Goal: Communication & Community: Answer question/provide support

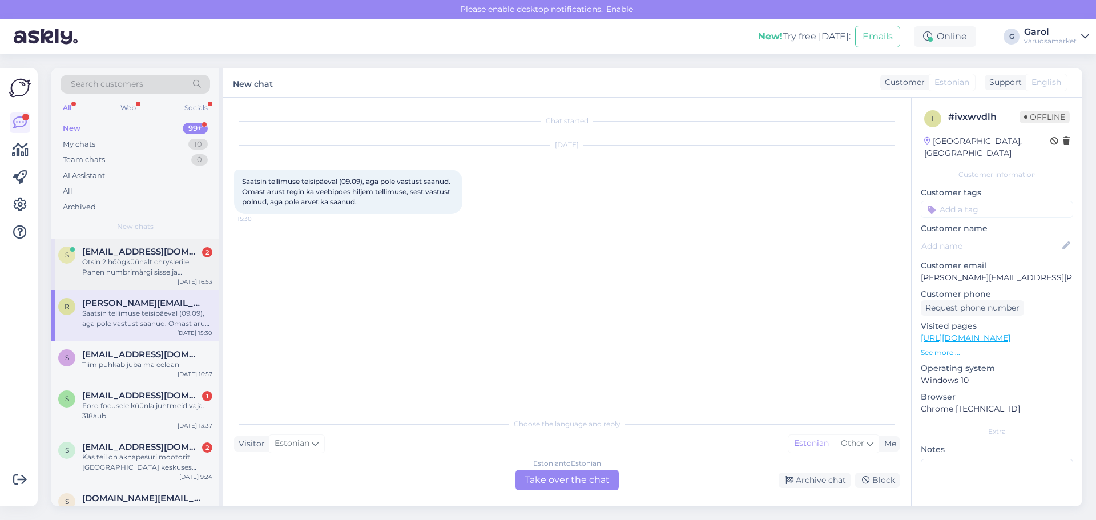
click at [140, 273] on div "Otsin 2 hõõgküünalt chryslerile. Panen numbrimärgi sisse ja pakutakse erinevate…" at bounding box center [147, 267] width 130 height 21
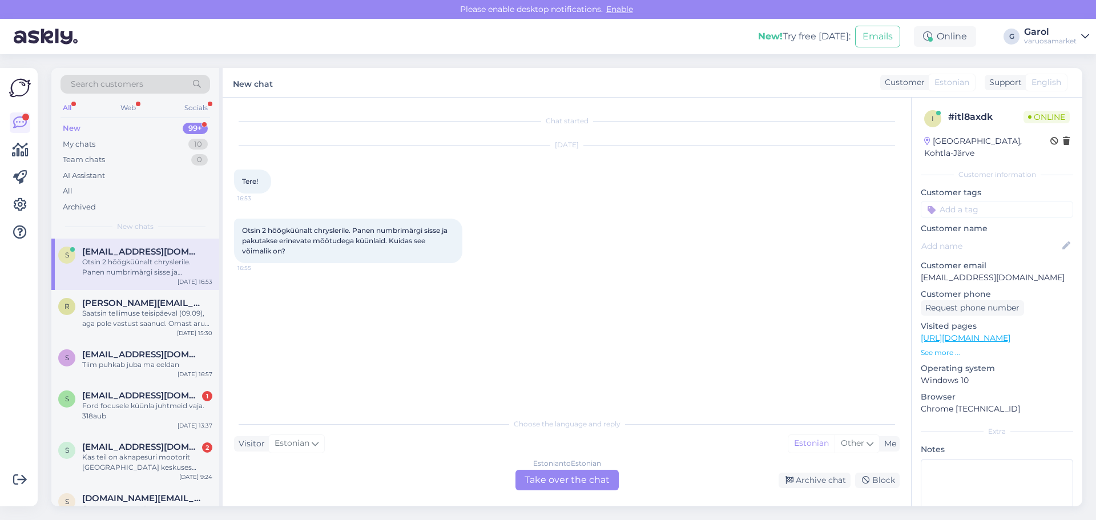
click at [566, 478] on div "Estonian to Estonian Take over the chat" at bounding box center [566, 480] width 103 height 21
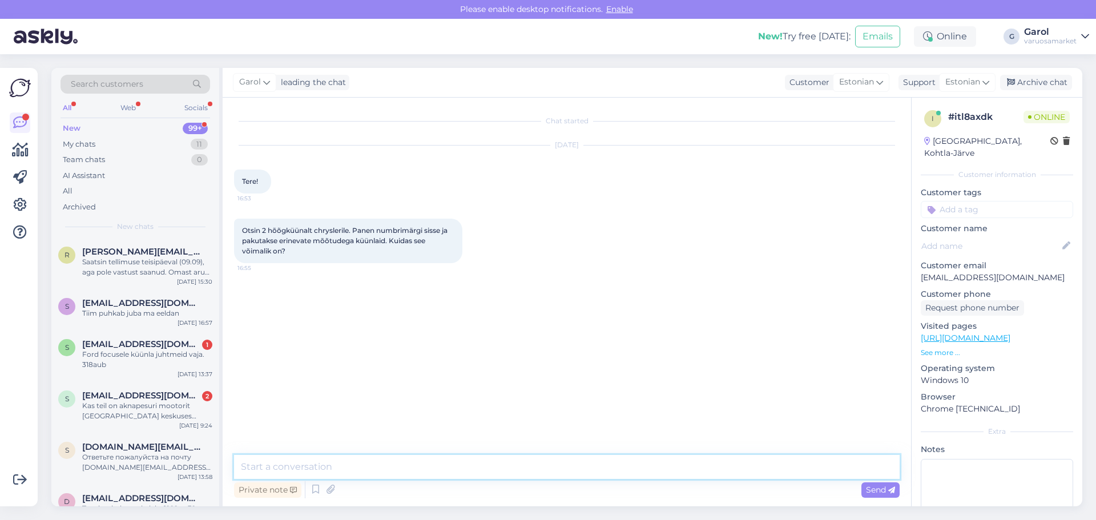
click at [501, 469] on textarea at bounding box center [566, 467] width 665 height 24
type textarea "Kataloogid ei [PERSON_NAME] kõige täpsemad. Kirjutage palun auto reg [PERSON_NA…"
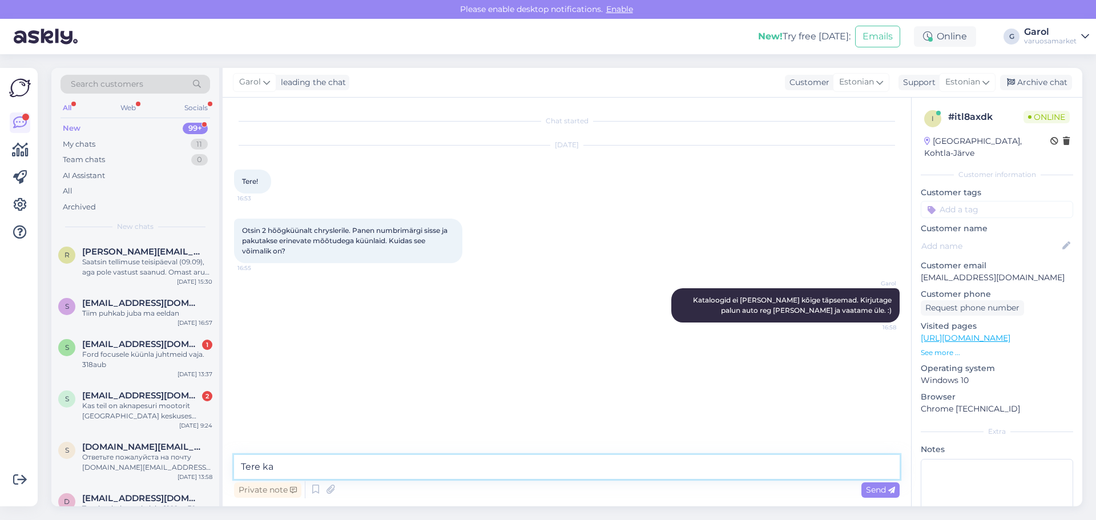
type textarea "Tere ka!"
click at [253, 408] on span "300tlc" at bounding box center [253, 408] width 22 height 9
copy div "300tlc 17:01"
click at [441, 467] on textarea at bounding box center [566, 467] width 665 height 24
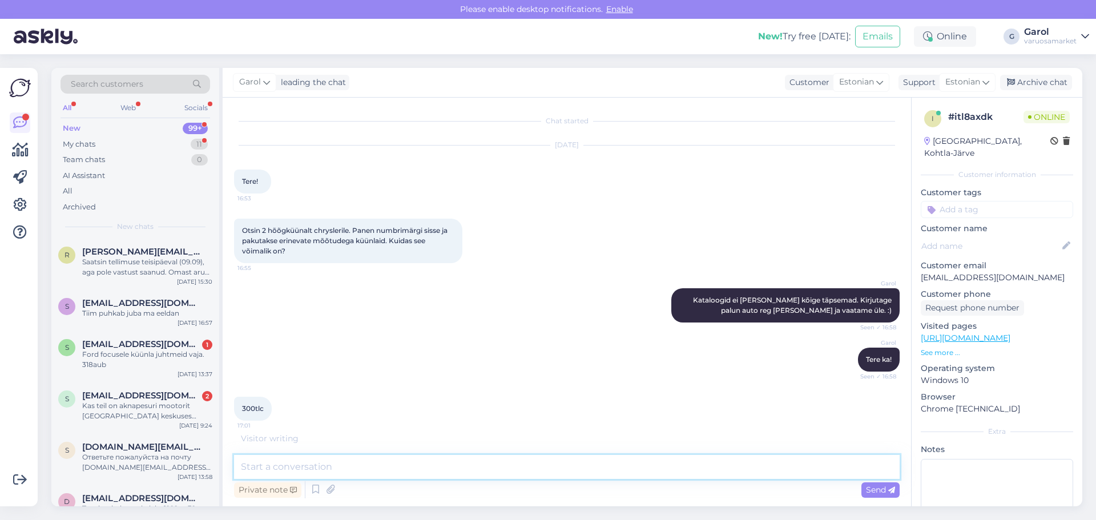
paste textarea "[URL][DOMAIN_NAME]"
type textarea "[URL][DOMAIN_NAME]"
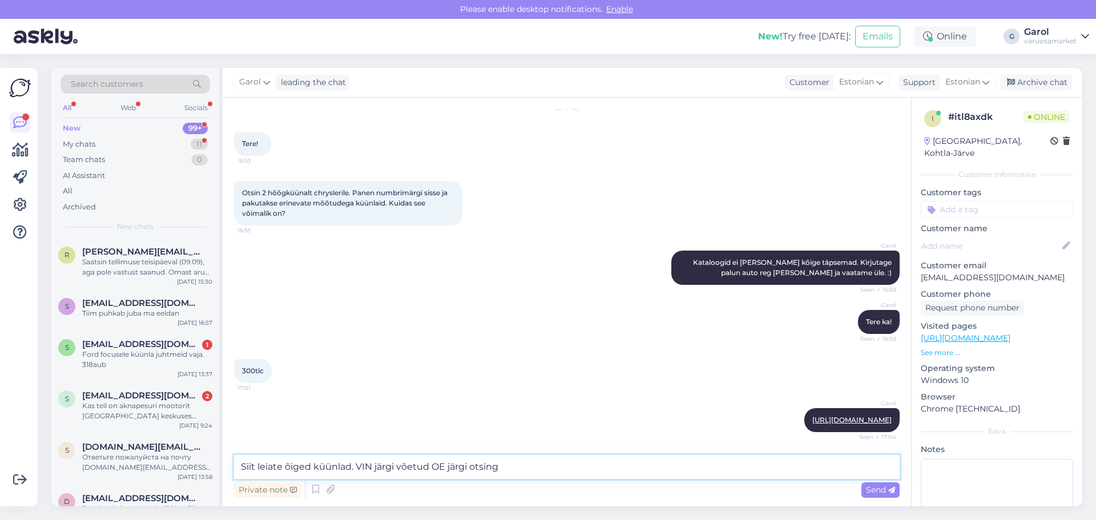
type textarea "Siit leiate õiged küünlad. VIN järgi võetud OE järgi otsing."
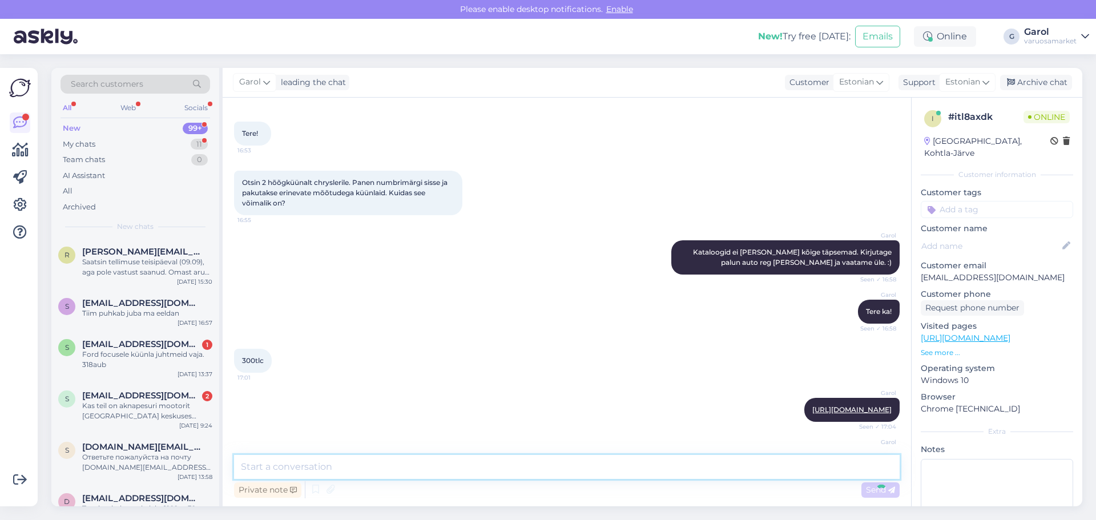
scroll to position [97, 0]
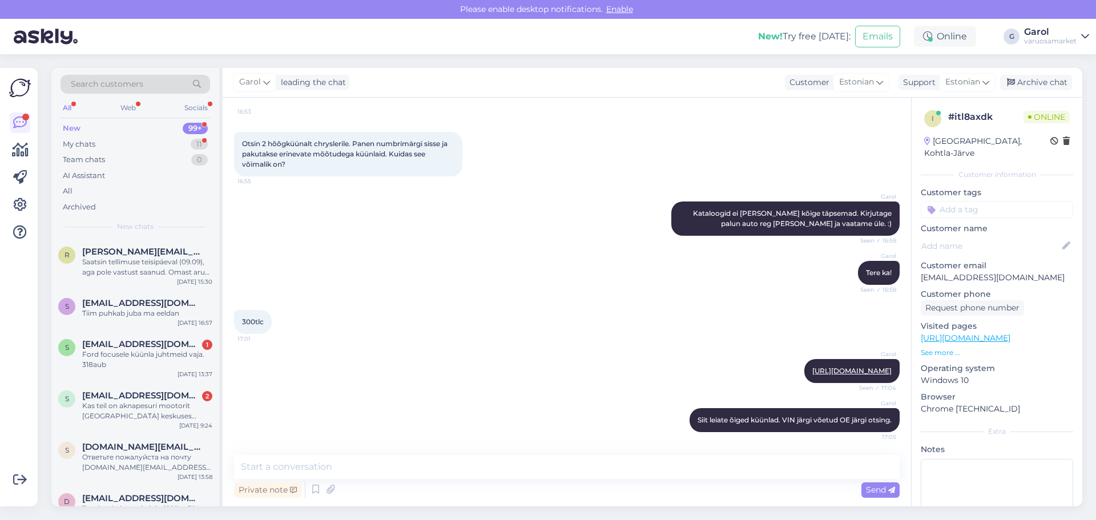
click at [938, 348] on p "See more ..." at bounding box center [996, 353] width 152 height 10
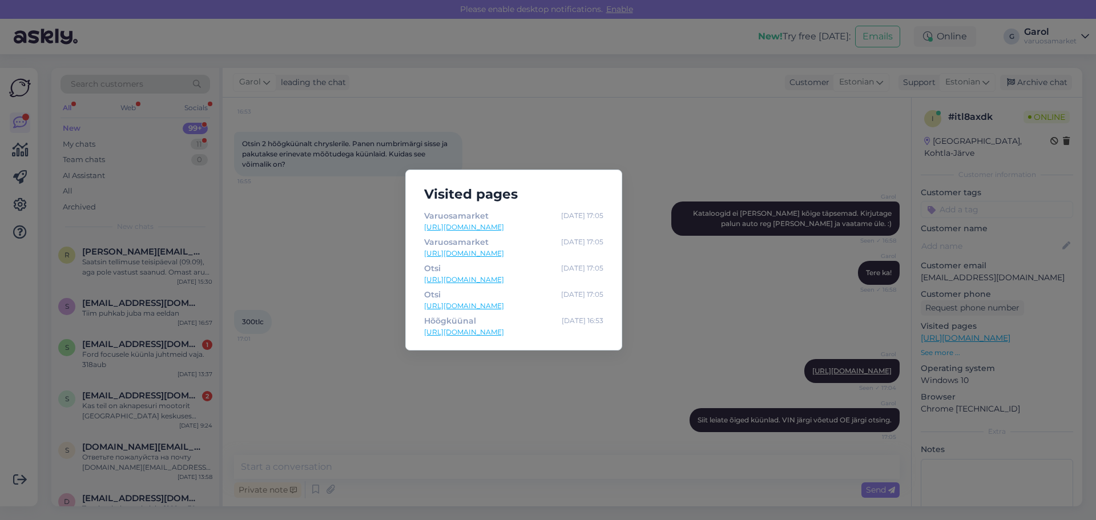
click at [564, 329] on link "[URL][DOMAIN_NAME]" at bounding box center [513, 332] width 179 height 10
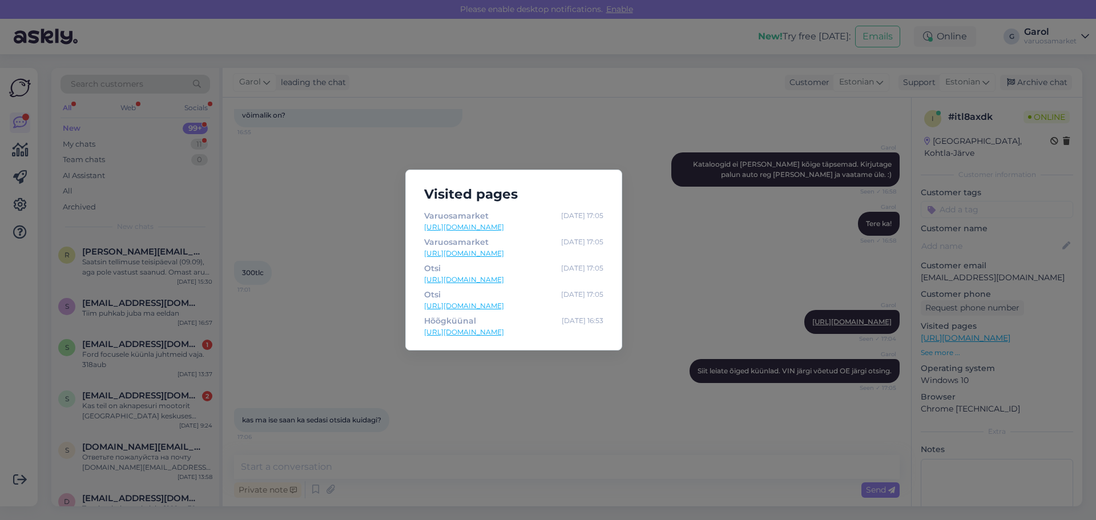
scroll to position [195, 0]
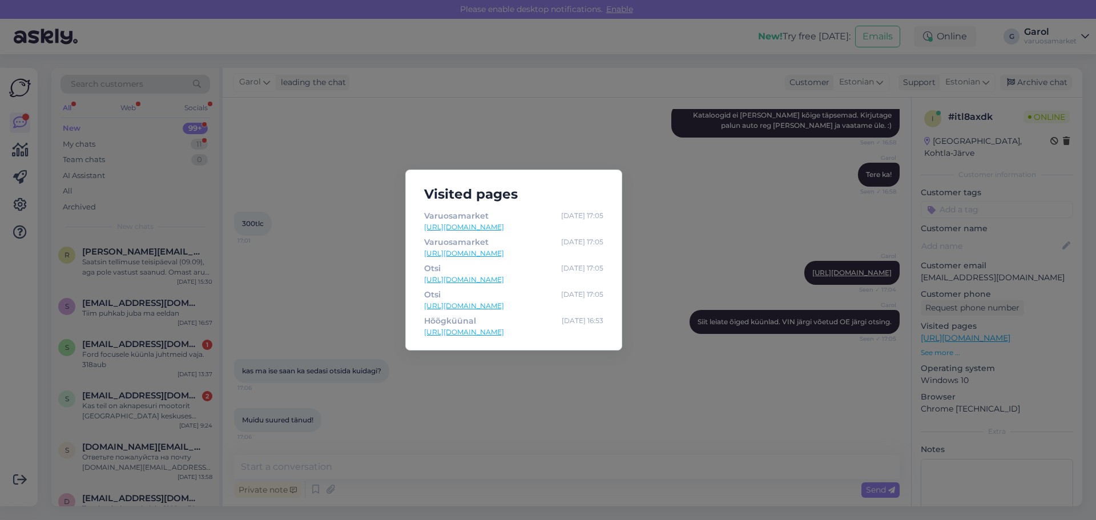
click at [333, 278] on div "Visited pages Varuosamarket [DATE] 17:05 [URL][DOMAIN_NAME] Varuosamarket [DATE…" at bounding box center [548, 260] width 1096 height 520
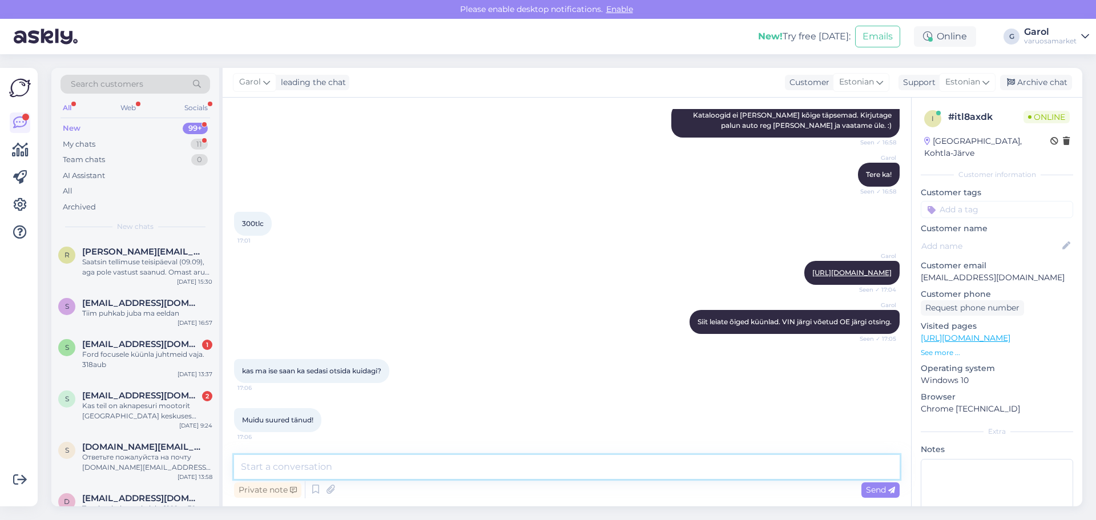
click at [336, 468] on textarea at bounding box center [566, 467] width 665 height 24
click at [534, 471] on textarea at bounding box center [566, 467] width 665 height 24
paste textarea "5175 756AA"
type textarea "[PERSON_NAME] poolt antud varuosa märkiv OE kood on: 5175 756AA"
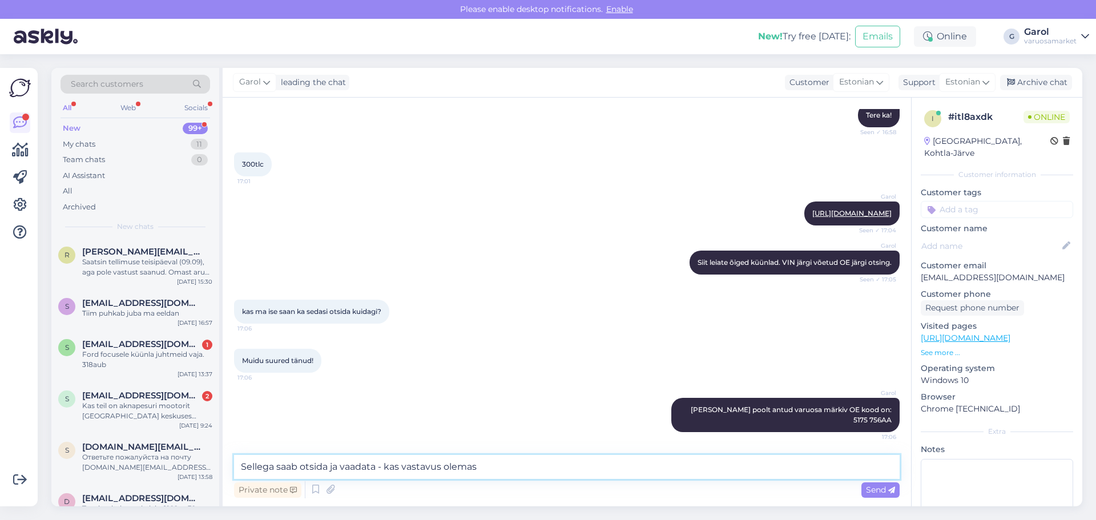
type textarea "Sellega saab otsida ja vaadata - kas vastavus olemas."
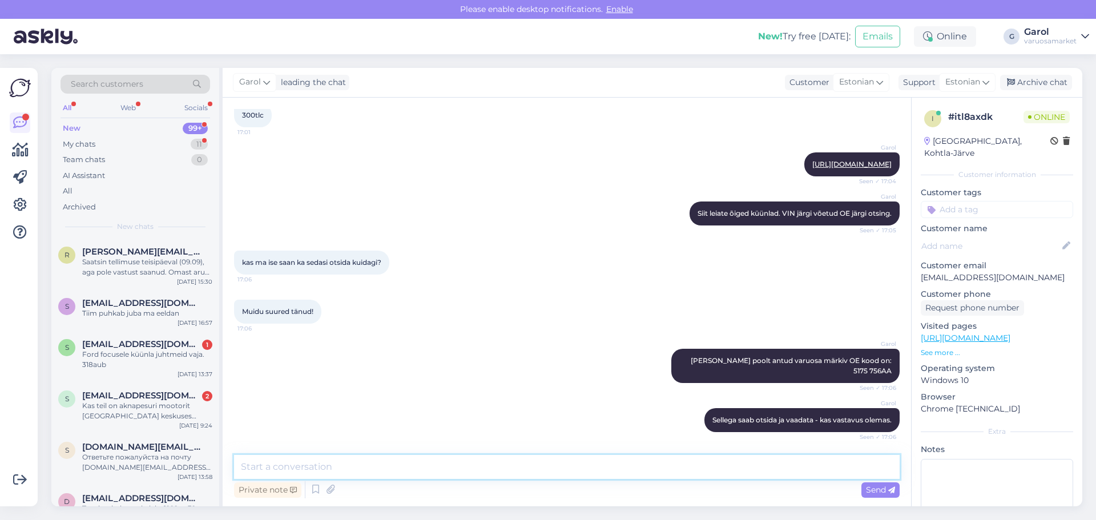
scroll to position [342, 0]
